Goal: Task Accomplishment & Management: Complete application form

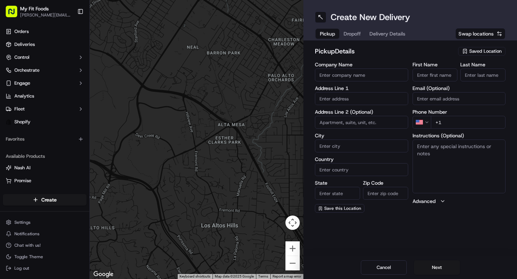
click at [485, 52] on span "Saved Location" at bounding box center [485, 51] width 32 height 6
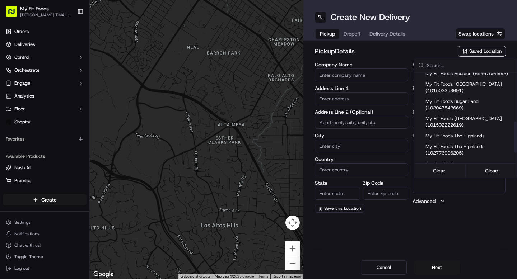
scroll to position [150, 0]
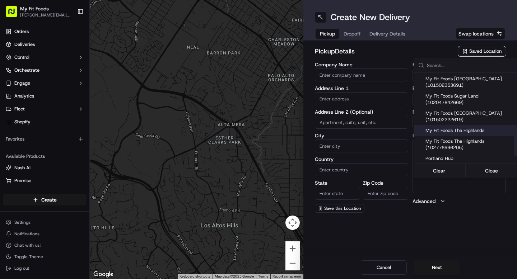
click at [448, 134] on span "My Fit Foods The Highlands" at bounding box center [469, 130] width 88 height 6
type input "My Fit Foods The Highlands"
type input "[STREET_ADDRESS][PERSON_NAME]"
type input "[GEOGRAPHIC_DATA]"
type input "US"
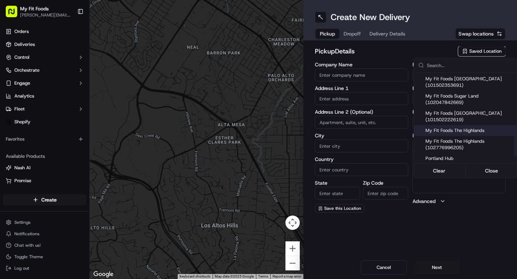
type input "CO"
type input "80211"
type input "[PHONE_NUMBER]"
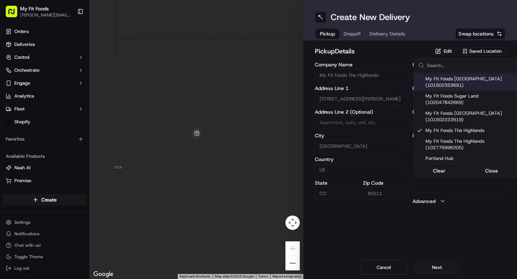
click at [354, 32] on html "My Fit Foods [EMAIL_ADDRESS][DOMAIN_NAME] Toggle Sidebar Orders Deliveries Cont…" at bounding box center [258, 139] width 517 height 279
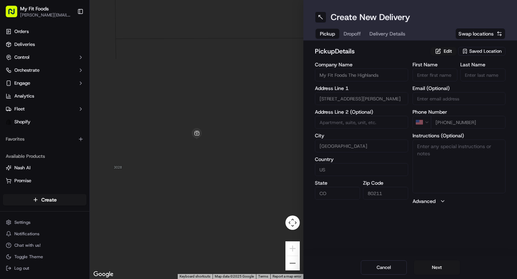
click at [355, 33] on span "Dropoff" at bounding box center [351, 33] width 17 height 7
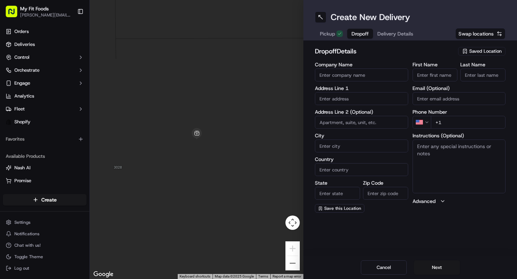
click at [435, 74] on input "First Name" at bounding box center [434, 75] width 45 height 13
type input "[GEOGRAPHIC_DATA]"
click at [493, 72] on input "Last Name" at bounding box center [482, 75] width 45 height 13
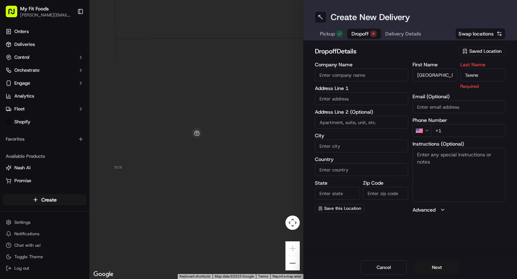
type input "[PERSON_NAME]"
click at [398, 32] on span "Delivery Details" at bounding box center [403, 33] width 36 height 7
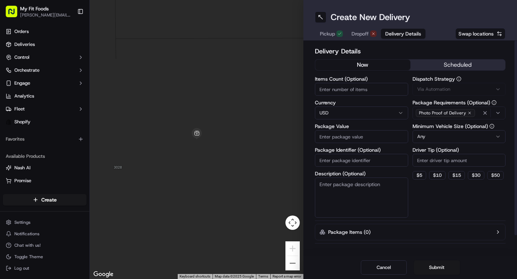
click at [333, 160] on input "Package Identifier (Optional)" at bounding box center [361, 160] width 93 height 13
type input "$"
type input "#931124"
click at [430, 162] on input "Driver Tip (Optional)" at bounding box center [458, 160] width 93 height 13
type input "7"
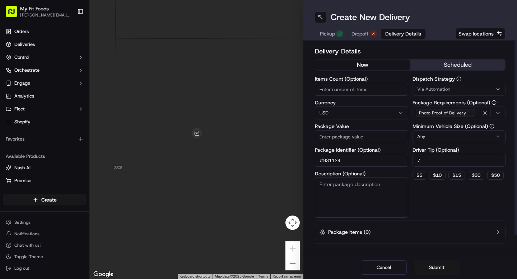
click at [352, 87] on input "Items Count (Optional)" at bounding box center [361, 89] width 93 height 13
type input "14"
click at [354, 137] on input "Package Value" at bounding box center [361, 136] width 93 height 13
type input "109.22"
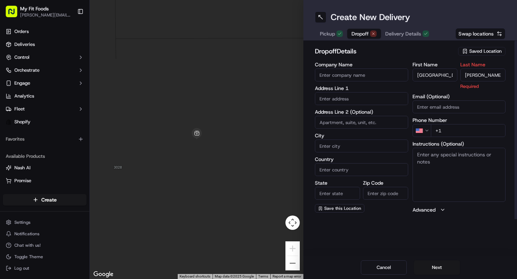
click at [359, 29] on button "Dropoff" at bounding box center [364, 34] width 34 height 10
click at [361, 99] on input "text" at bounding box center [361, 98] width 93 height 13
click at [360, 99] on input "text" at bounding box center [361, 98] width 93 height 13
type input "4"
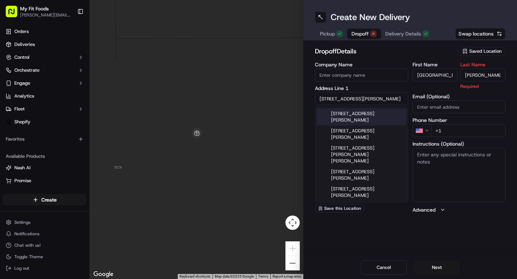
click at [364, 114] on div "[STREET_ADDRESS][PERSON_NAME]" at bounding box center [361, 116] width 90 height 17
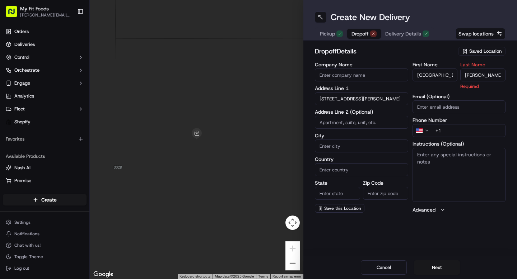
type input "[STREET_ADDRESS][PERSON_NAME]"
type input "[GEOGRAPHIC_DATA]"
type input "CO"
type input "80033"
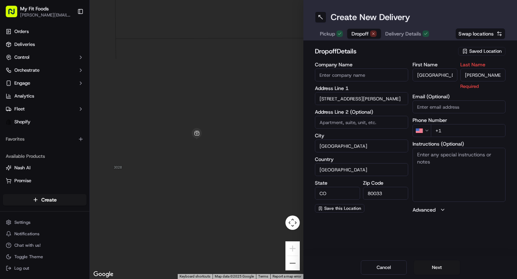
type input "[STREET_ADDRESS][PERSON_NAME]"
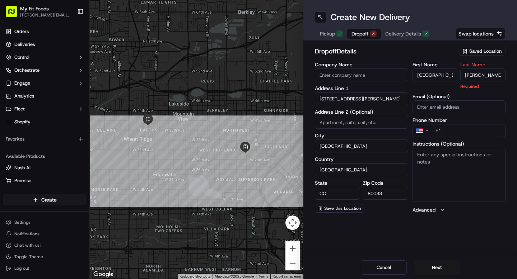
click at [500, 90] on div "First Name Ireland Last Name [PERSON_NAME] Required Email (Optional) Phone Numb…" at bounding box center [458, 137] width 93 height 151
click at [458, 141] on label "Instructions (Optional)" at bounding box center [458, 143] width 93 height 5
click at [458, 148] on textarea "Instructions (Optional)" at bounding box center [458, 175] width 93 height 54
type textarea "9"
type textarea "6"
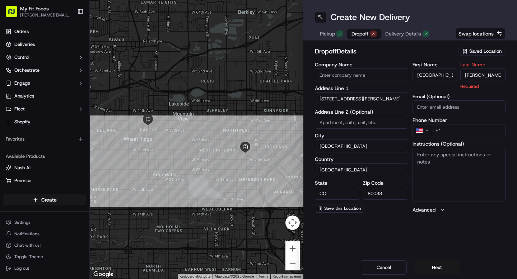
click at [470, 125] on input "+1" at bounding box center [467, 130] width 75 height 13
click at [465, 134] on input "+1" at bounding box center [467, 130] width 75 height 13
type input "[PHONE_NUMBER]"
click at [487, 243] on div "Create New Delivery Pickup Dropoff Delivery Details Swap locations dropoff Deta…" at bounding box center [409, 139] width 213 height 279
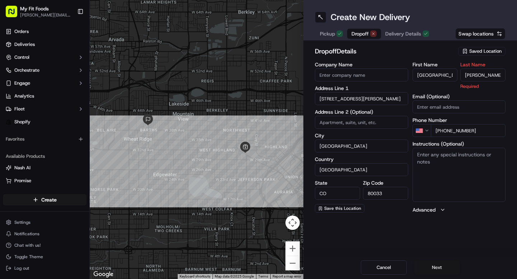
click at [428, 266] on button "Next" at bounding box center [437, 267] width 46 height 14
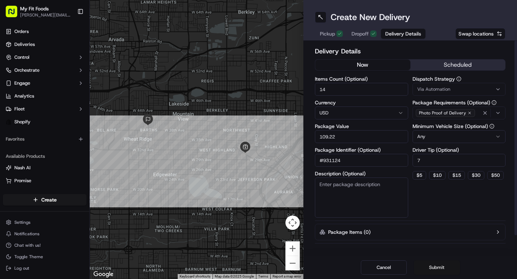
click at [438, 268] on button "Submit" at bounding box center [437, 267] width 46 height 14
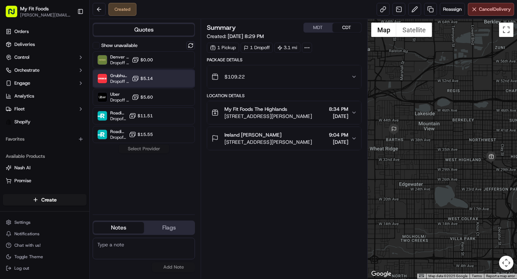
click at [154, 79] on div "Grubhub (MFF) Dropoff ETA 30 minutes $5.14" at bounding box center [144, 78] width 102 height 17
click at [144, 151] on button "Assign Provider" at bounding box center [143, 149] width 51 height 9
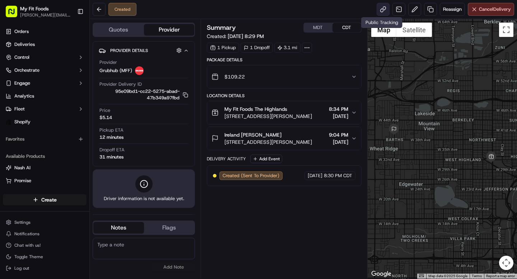
click at [376, 11] on link at bounding box center [382, 9] width 13 height 13
click at [382, 7] on link at bounding box center [382, 9] width 13 height 13
